Goal: Navigation & Orientation: Find specific page/section

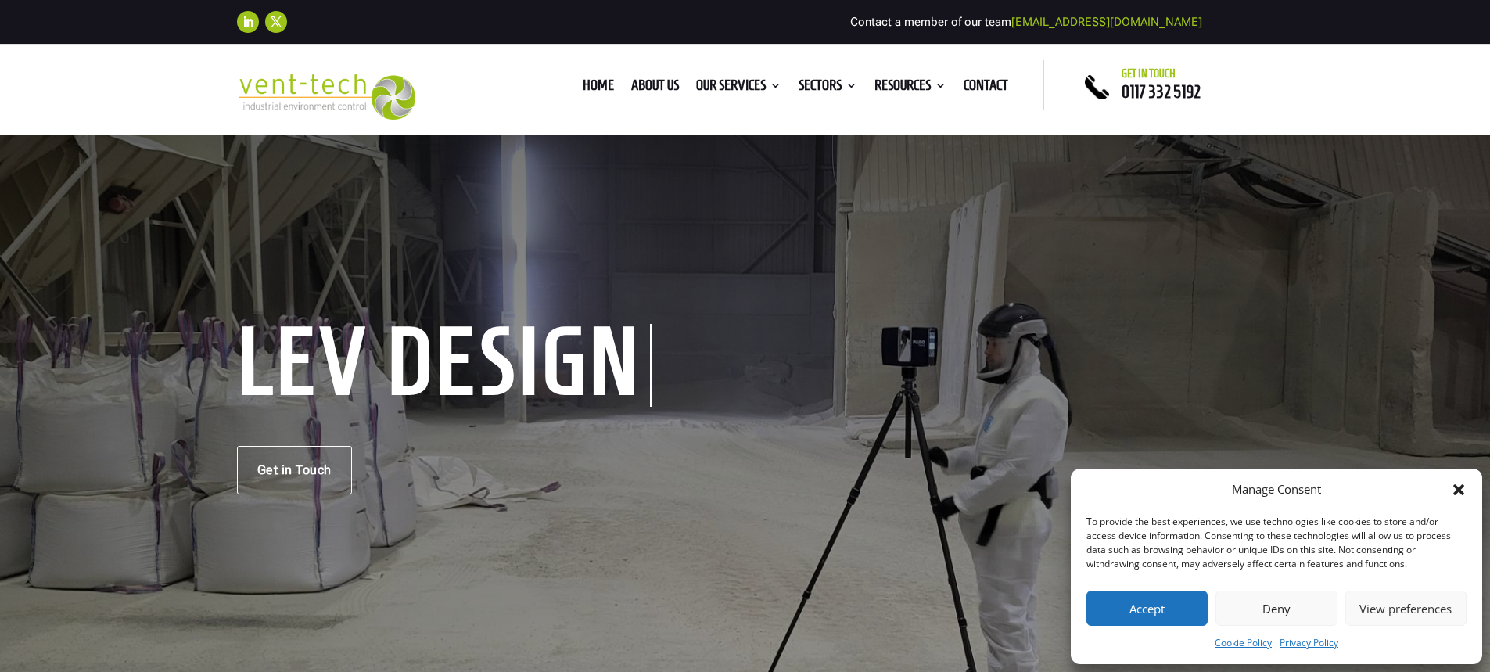
click at [1150, 600] on button "Accept" at bounding box center [1146, 608] width 121 height 35
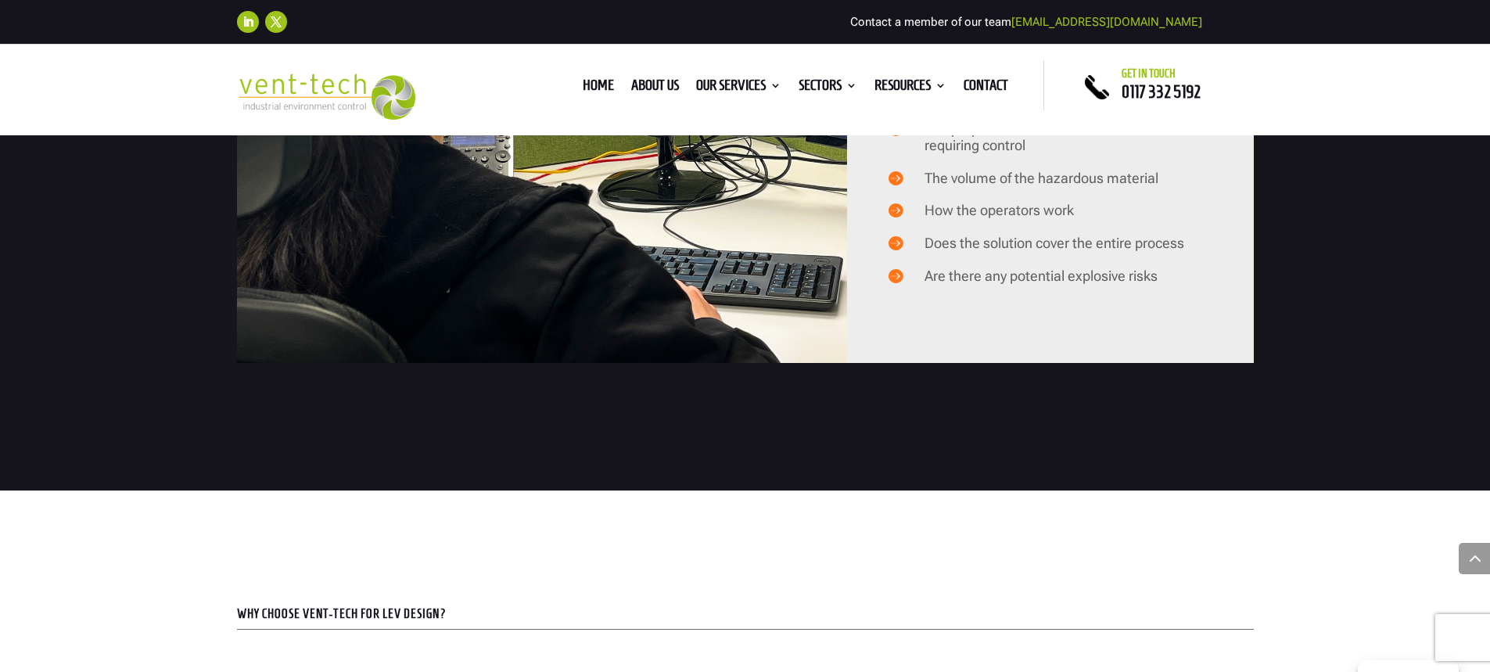
scroll to position [1330, 0]
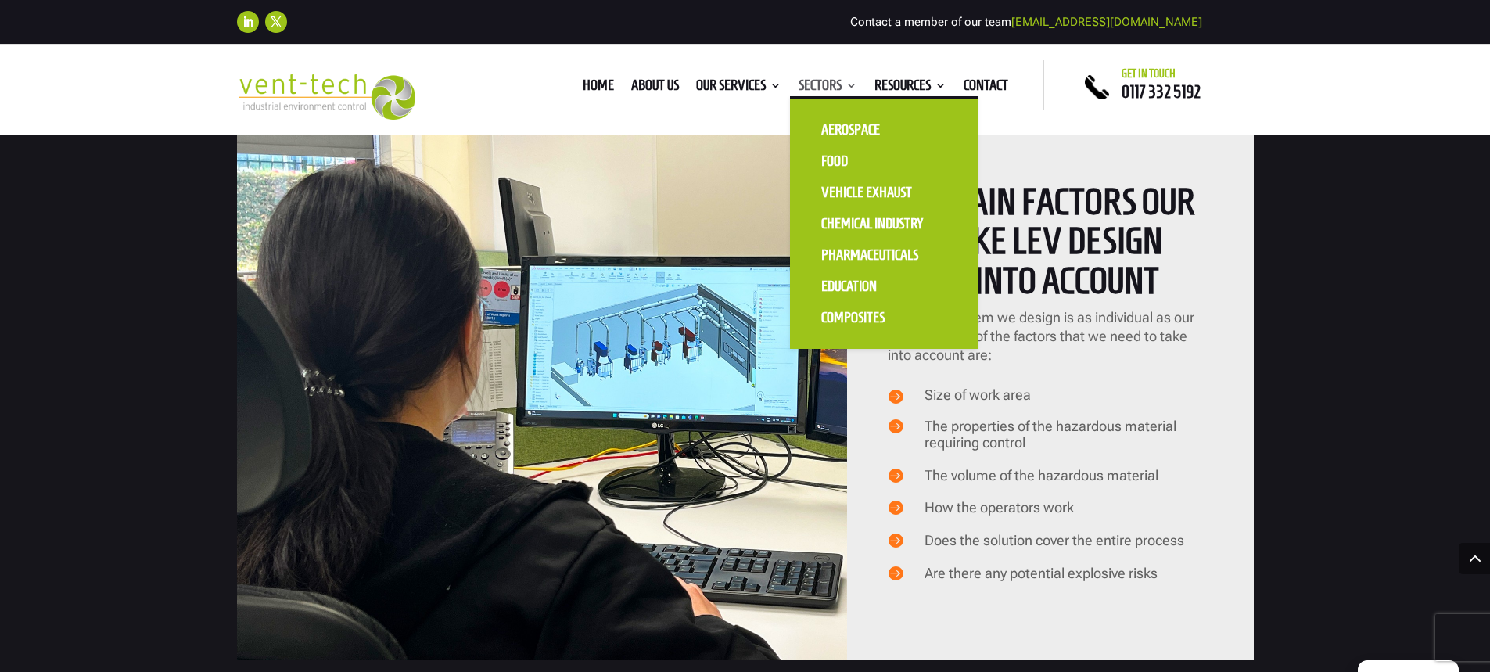
click at [822, 80] on link "Sectors" at bounding box center [828, 88] width 59 height 17
